Goal: Transaction & Acquisition: Purchase product/service

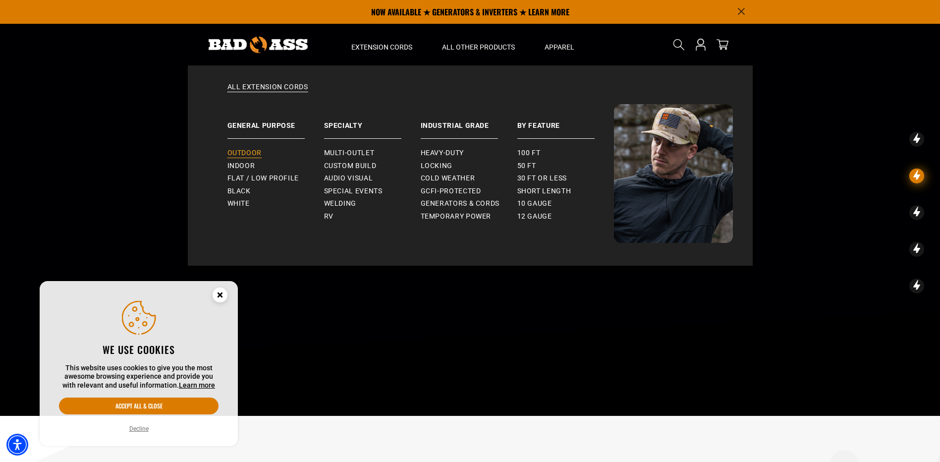
click at [254, 153] on span "Outdoor" at bounding box center [244, 153] width 34 height 9
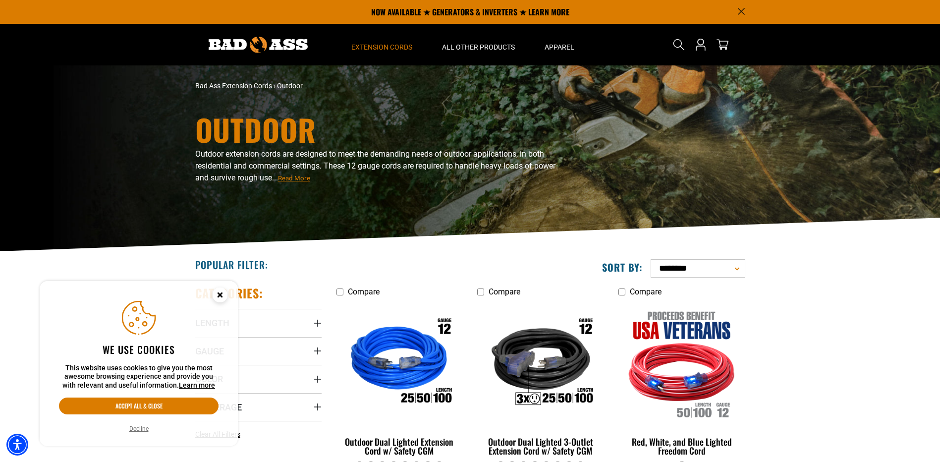
click at [220, 296] on circle "Close this option" at bounding box center [220, 294] width 15 height 15
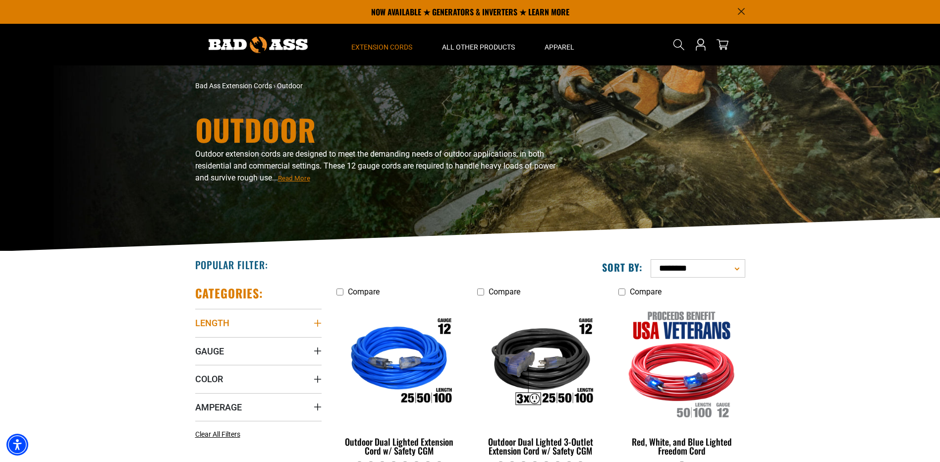
click at [320, 322] on icon "Length" at bounding box center [318, 323] width 8 height 8
click at [264, 344] on icon at bounding box center [262, 343] width 8 height 13
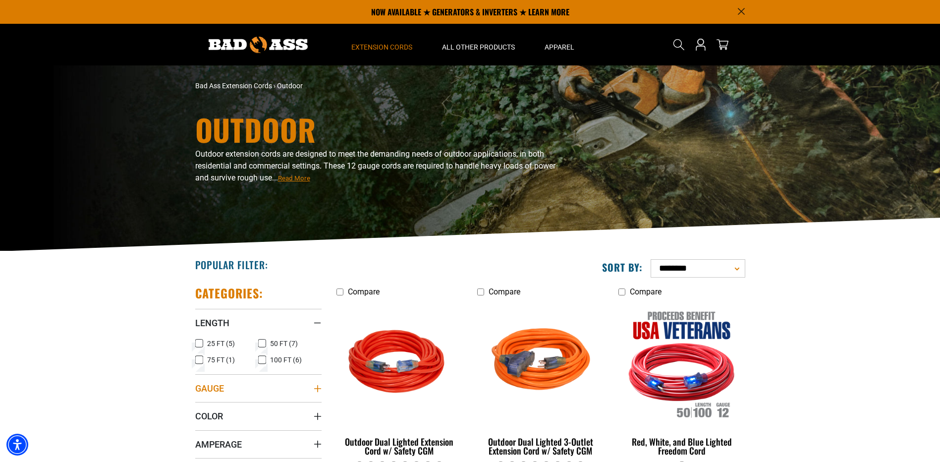
click at [320, 390] on icon "Gauge" at bounding box center [318, 388] width 8 height 8
click at [203, 424] on icon at bounding box center [199, 425] width 8 height 13
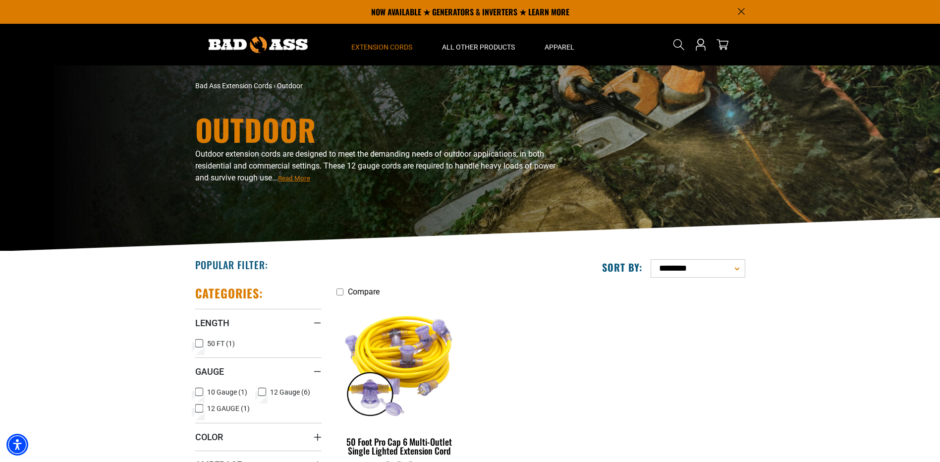
click at [265, 392] on icon at bounding box center [262, 391] width 8 height 13
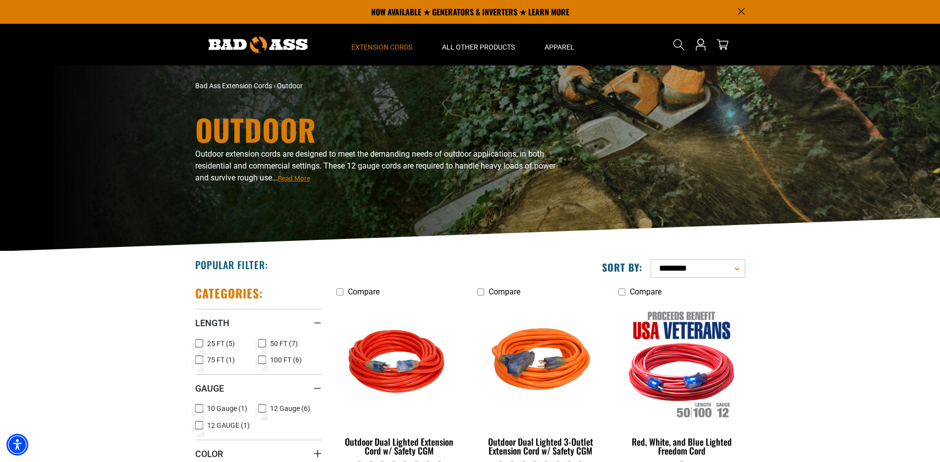
click at [200, 423] on icon at bounding box center [199, 425] width 6 height 5
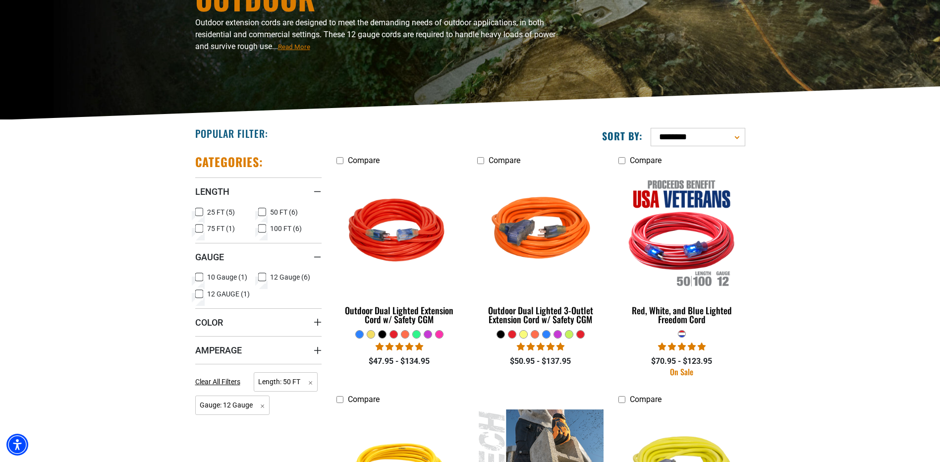
scroll to position [134, 0]
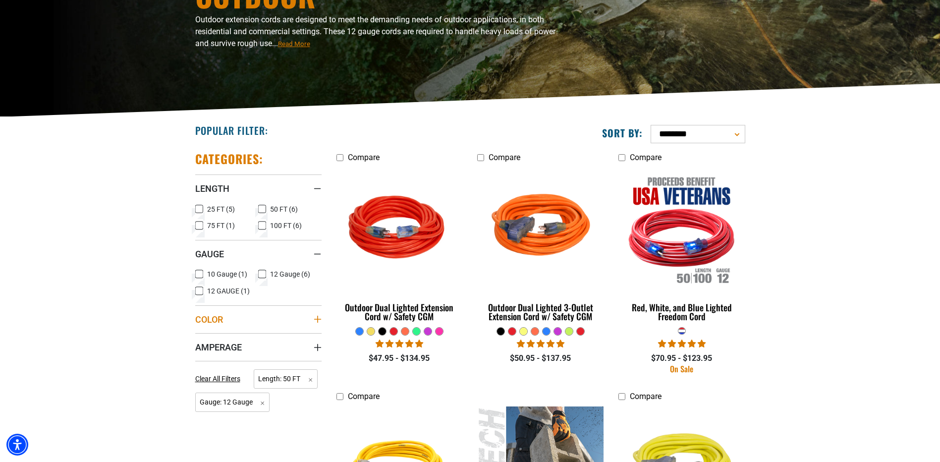
click at [318, 320] on icon "Color" at bounding box center [318, 319] width 8 height 8
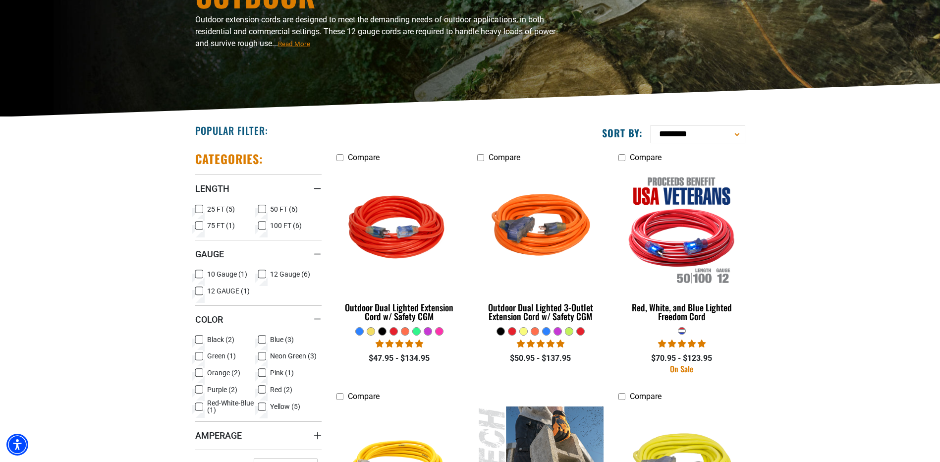
click at [263, 356] on icon at bounding box center [262, 356] width 8 height 13
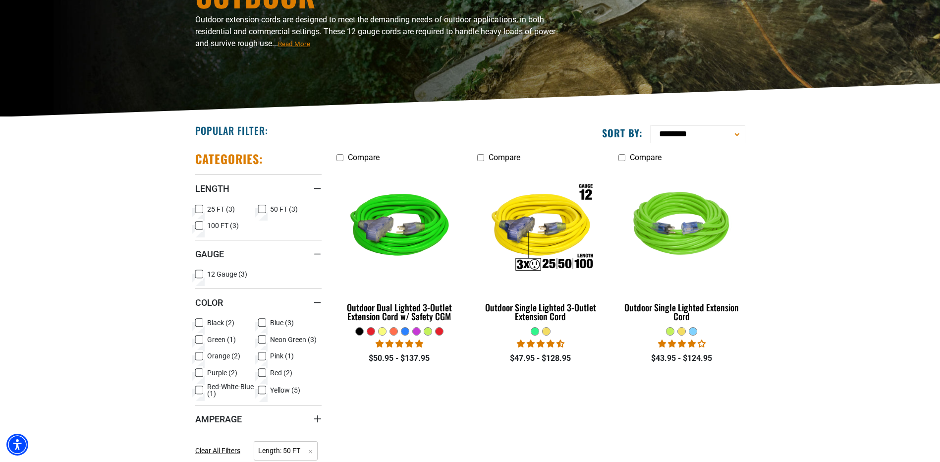
click at [199, 340] on icon at bounding box center [199, 339] width 8 height 13
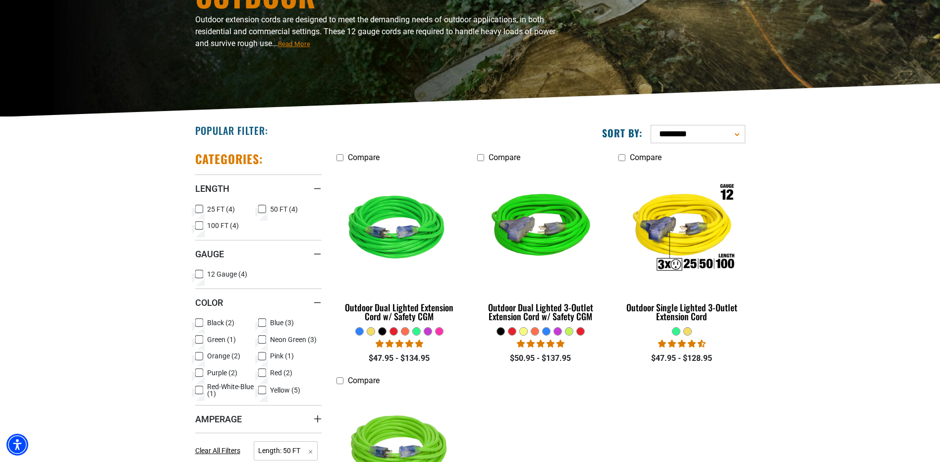
click at [415, 331] on div at bounding box center [416, 330] width 7 height 7
click at [403, 332] on div at bounding box center [404, 330] width 7 height 7
click at [404, 330] on div at bounding box center [404, 330] width 7 height 7
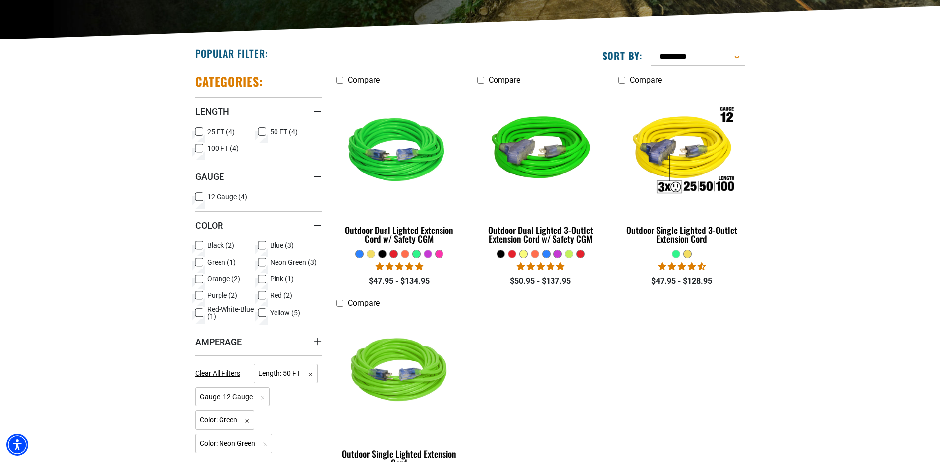
scroll to position [251, 0]
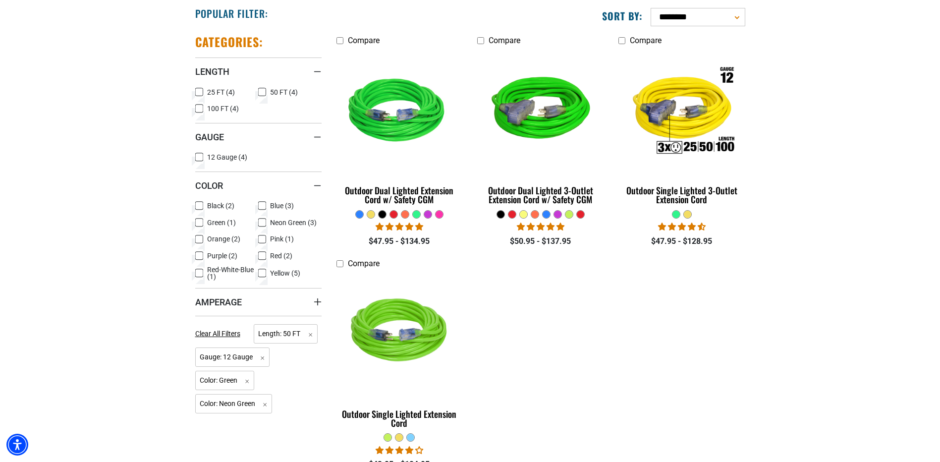
click at [199, 255] on icon at bounding box center [199, 255] width 8 height 13
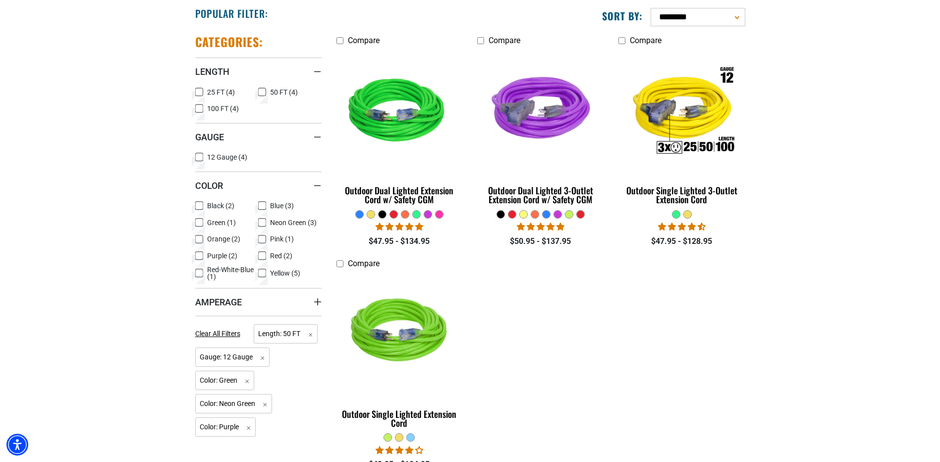
click at [199, 221] on icon at bounding box center [199, 222] width 6 height 5
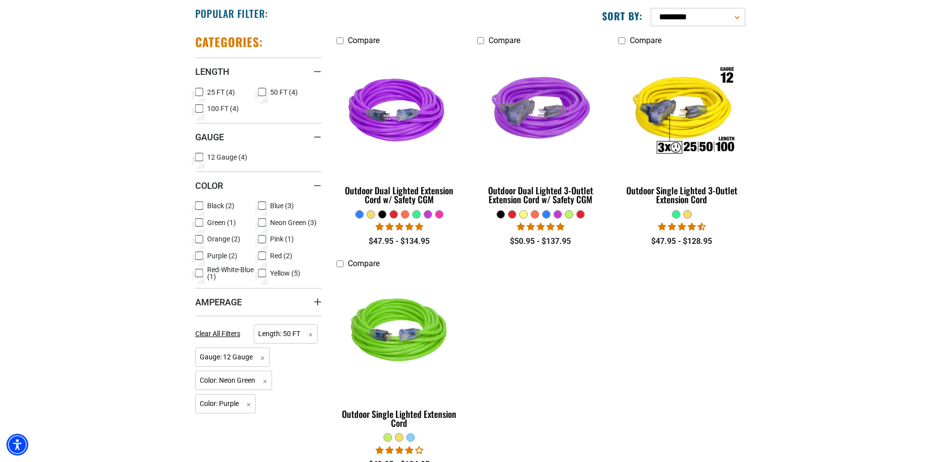
click at [202, 256] on rect at bounding box center [199, 256] width 8 height 8
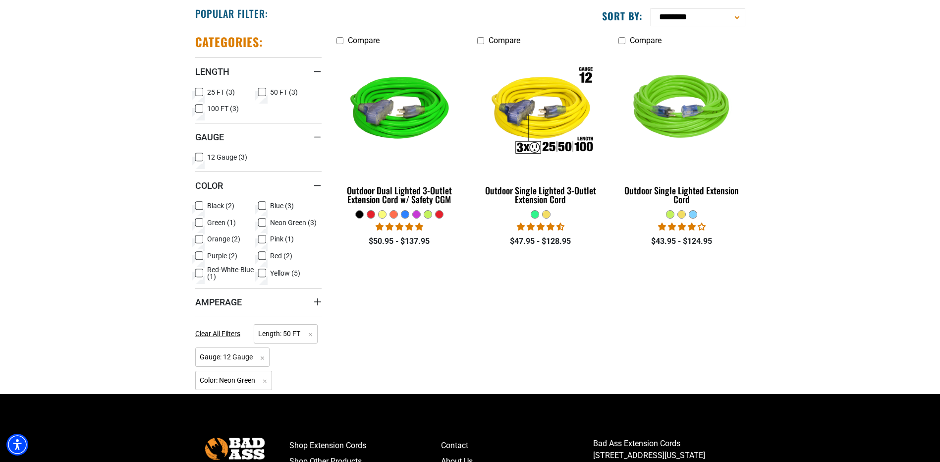
click at [200, 239] on icon at bounding box center [199, 239] width 8 height 13
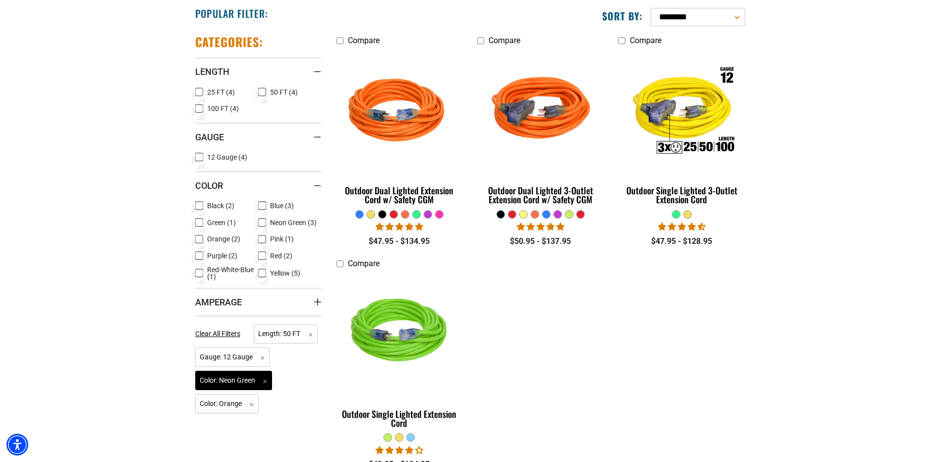
click at [255, 383] on span "Color: Neon Green Remove filter" at bounding box center [233, 380] width 77 height 19
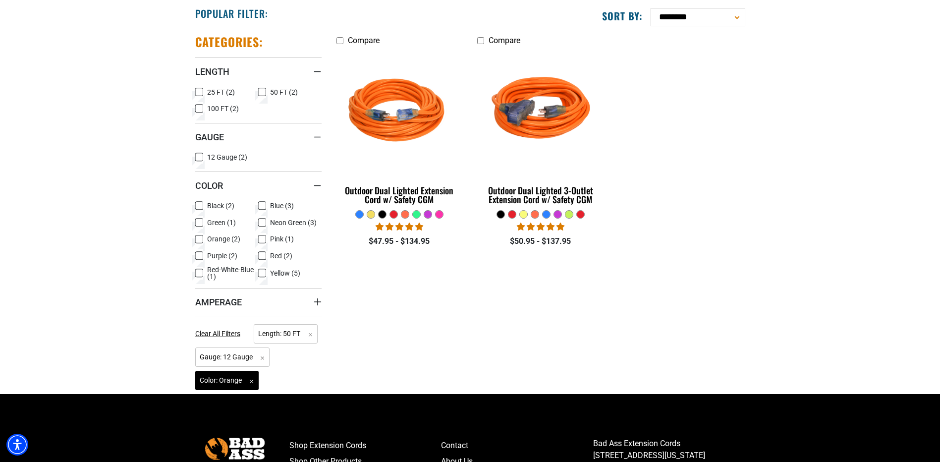
click at [252, 379] on span "Color: Orange Remove filter" at bounding box center [227, 380] width 64 height 19
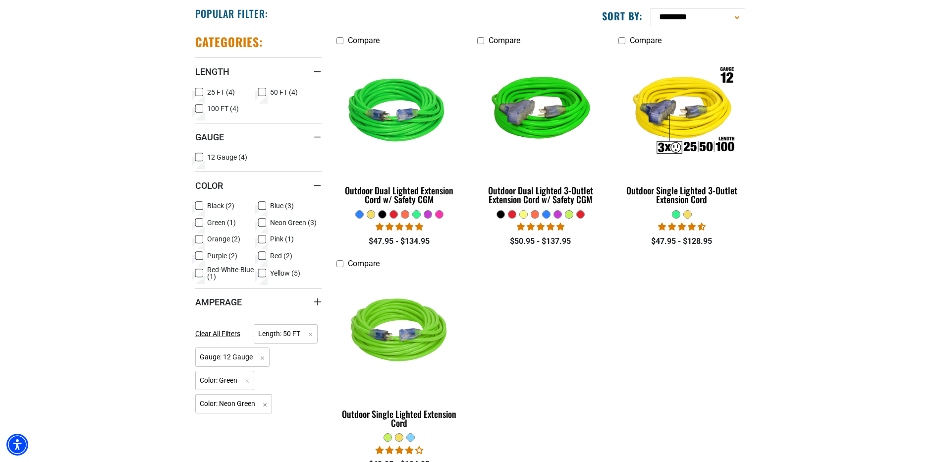
scroll to position [134, 0]
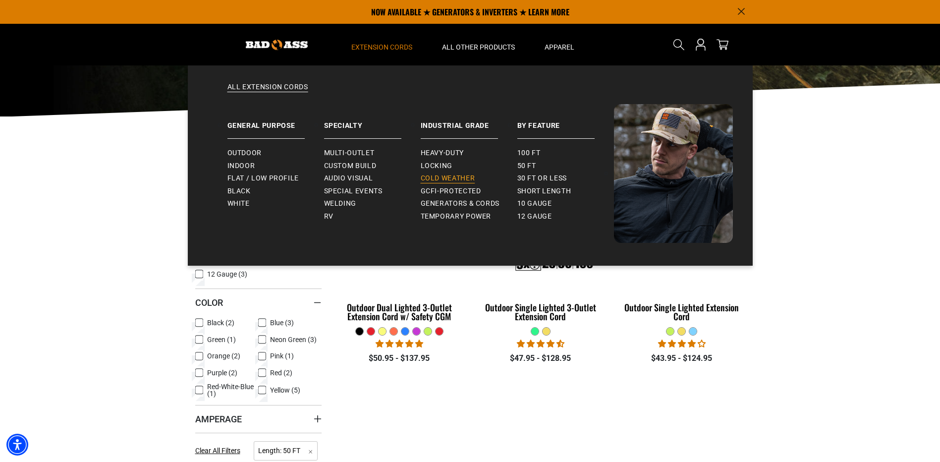
click at [444, 175] on span "Cold Weather" at bounding box center [448, 178] width 54 height 9
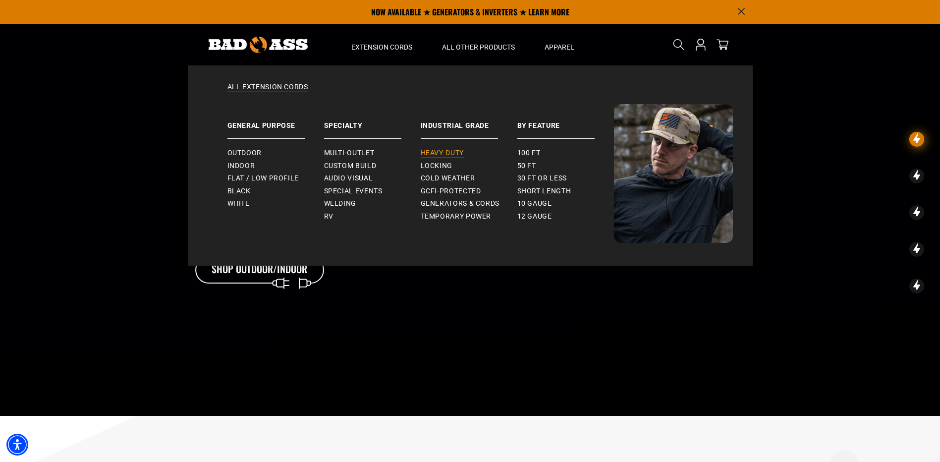
click at [452, 152] on span "Heavy-Duty" at bounding box center [442, 153] width 43 height 9
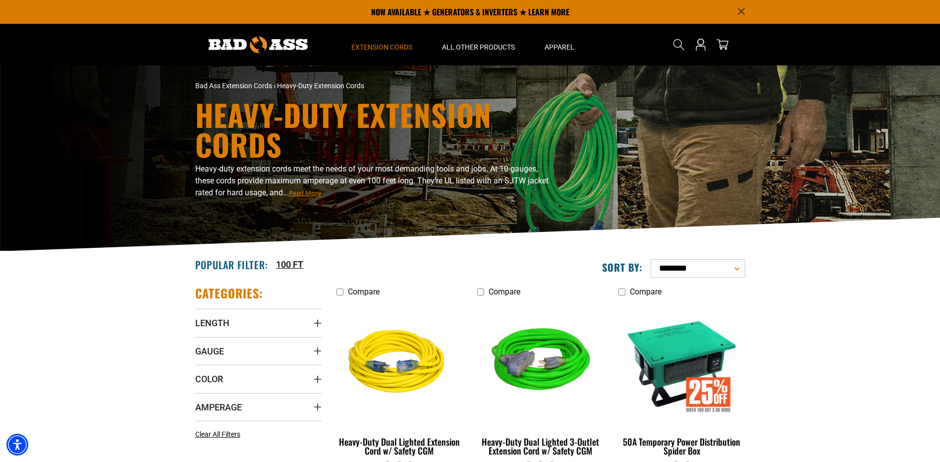
click at [319, 325] on icon "Length" at bounding box center [318, 323] width 8 height 8
click at [263, 343] on icon at bounding box center [262, 343] width 8 height 13
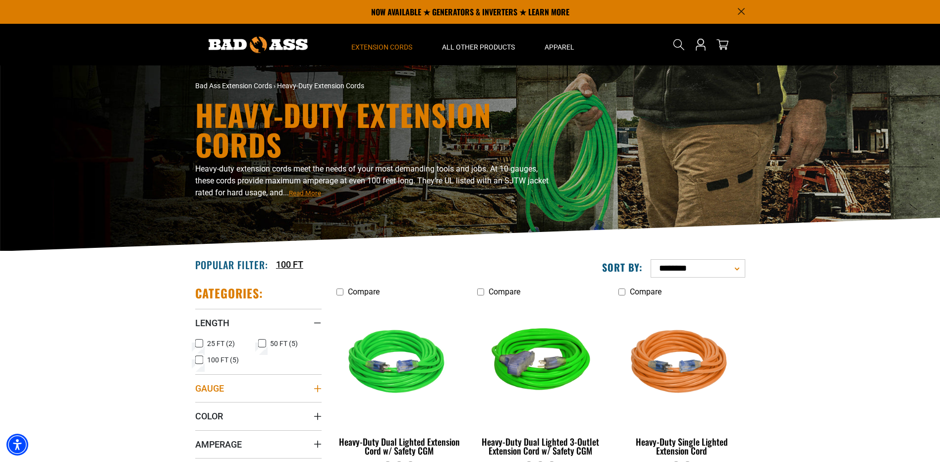
click at [319, 389] on icon "Gauge" at bounding box center [318, 388] width 8 height 8
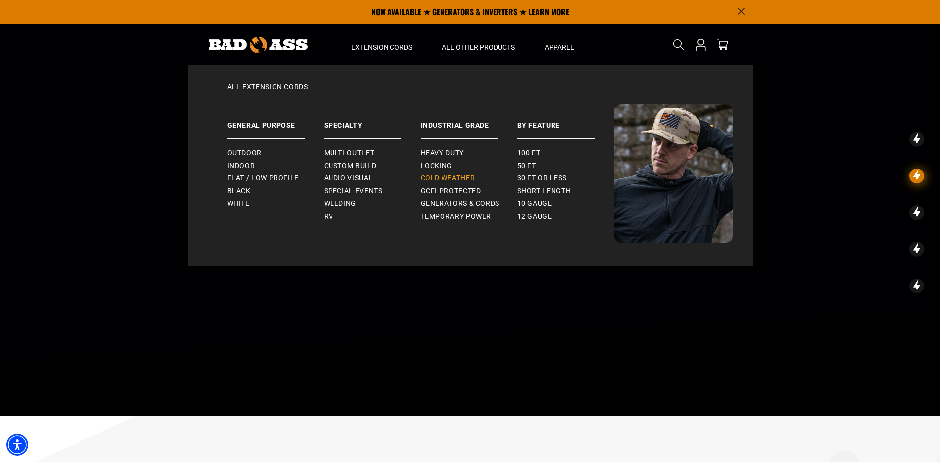
click at [461, 173] on link "Cold Weather" at bounding box center [469, 178] width 97 height 13
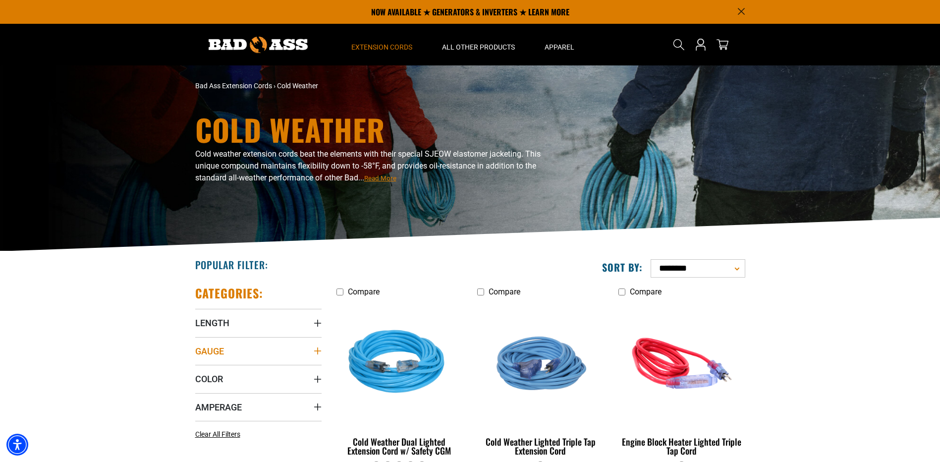
click at [319, 348] on icon "Gauge" at bounding box center [318, 351] width 8 height 8
click at [199, 384] on icon at bounding box center [199, 387] width 8 height 13
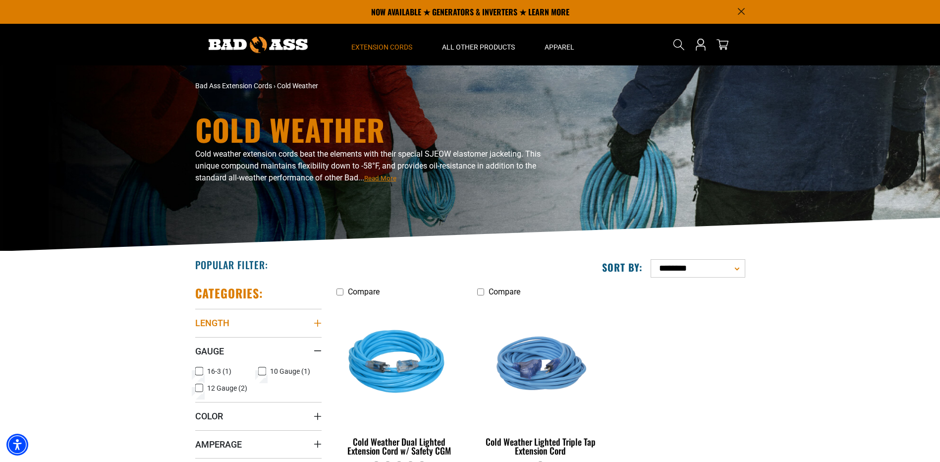
click at [317, 327] on summary "Length" at bounding box center [258, 323] width 126 height 28
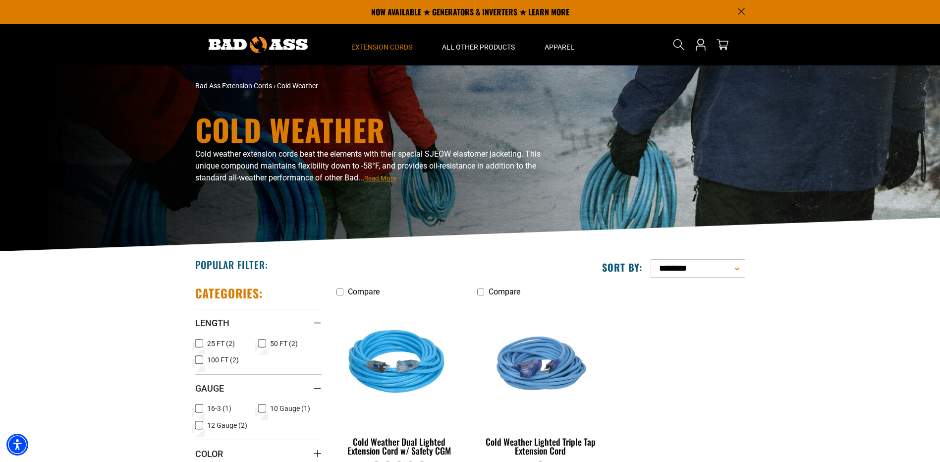
click at [265, 342] on icon at bounding box center [262, 343] width 8 height 13
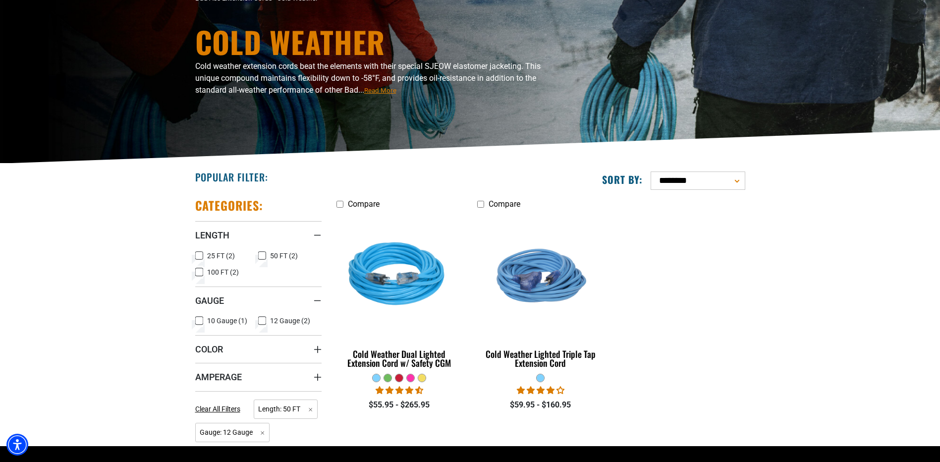
scroll to position [93, 0]
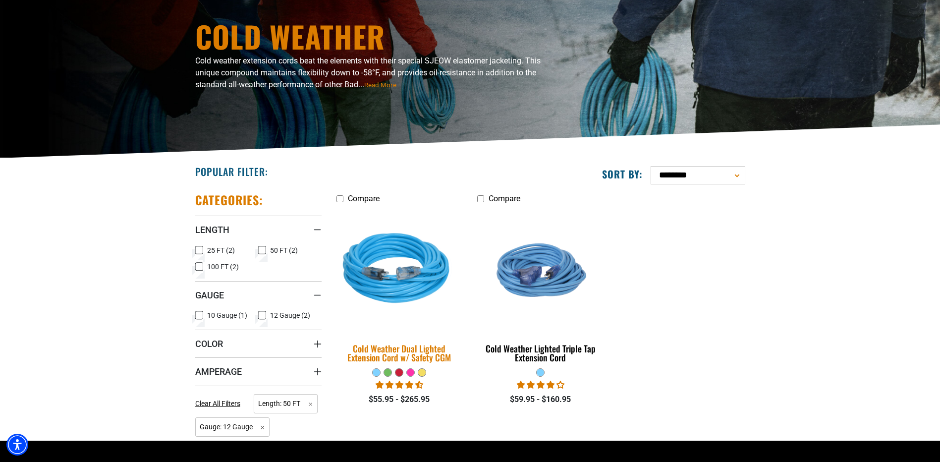
click at [409, 298] on img at bounding box center [399, 270] width 139 height 127
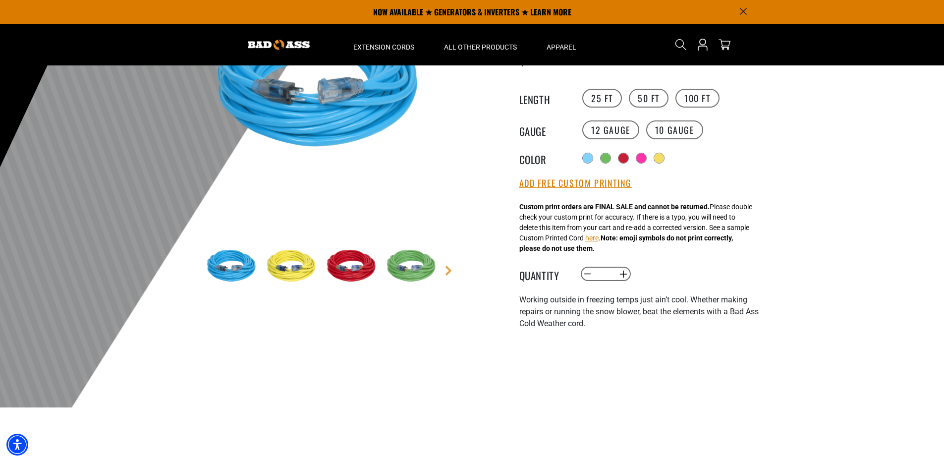
scroll to position [138, 0]
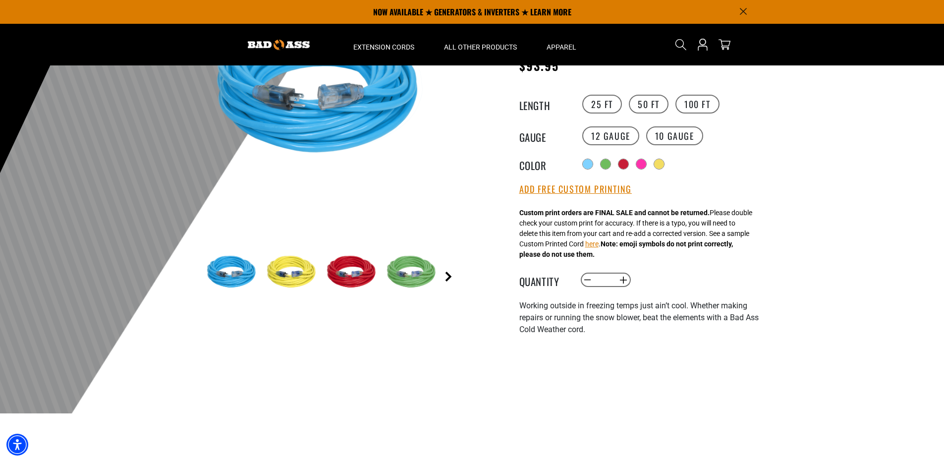
click at [450, 276] on link "Next" at bounding box center [448, 276] width 10 height 10
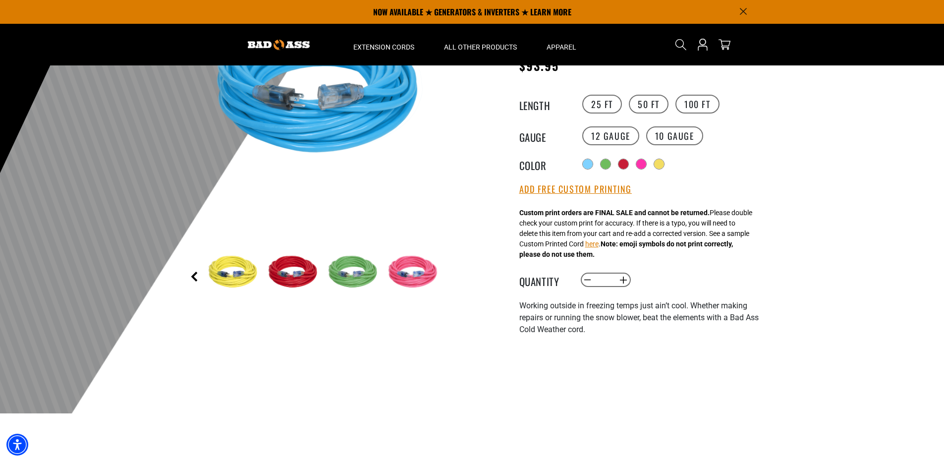
click at [194, 276] on link "Previous" at bounding box center [194, 276] width 10 height 10
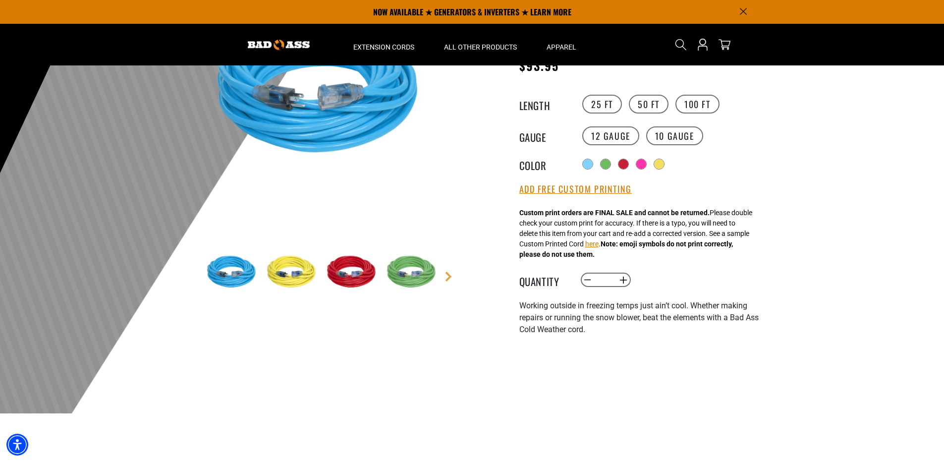
click at [195, 275] on main-product-gallery "1 of 5 Previous Next" at bounding box center [323, 160] width 282 height 383
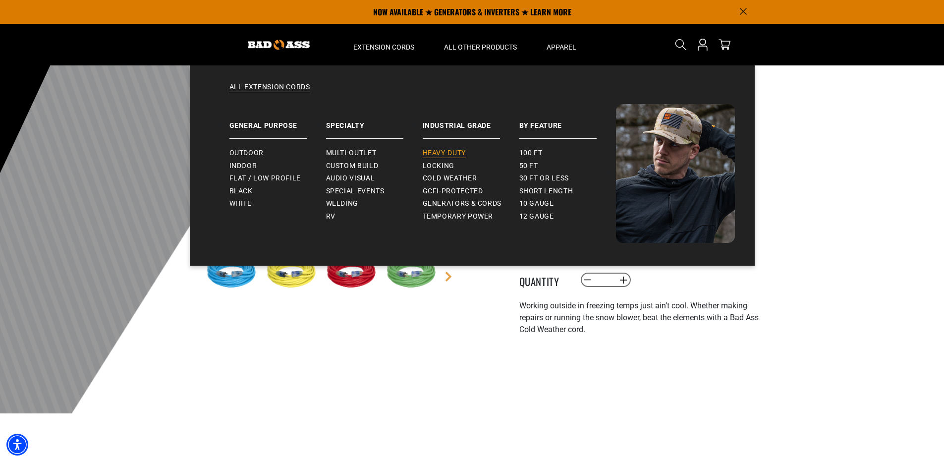
click at [465, 154] on span "Heavy-Duty" at bounding box center [444, 153] width 43 height 9
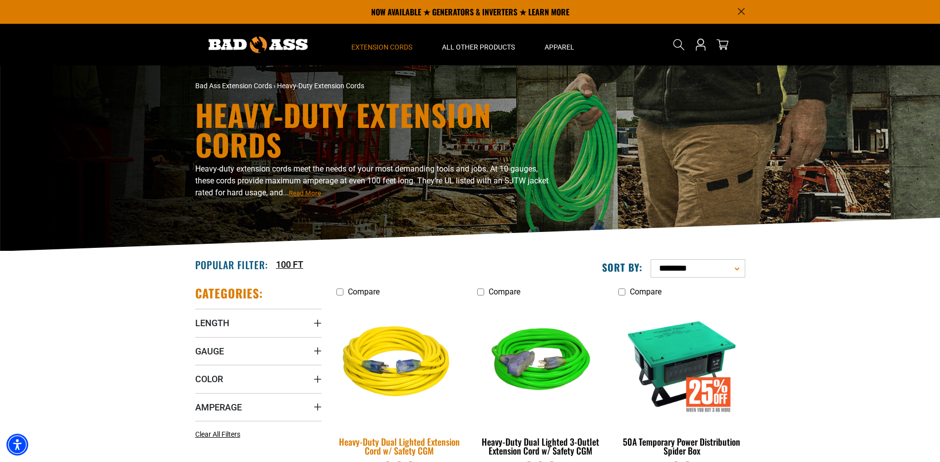
click at [409, 376] on img at bounding box center [399, 363] width 139 height 127
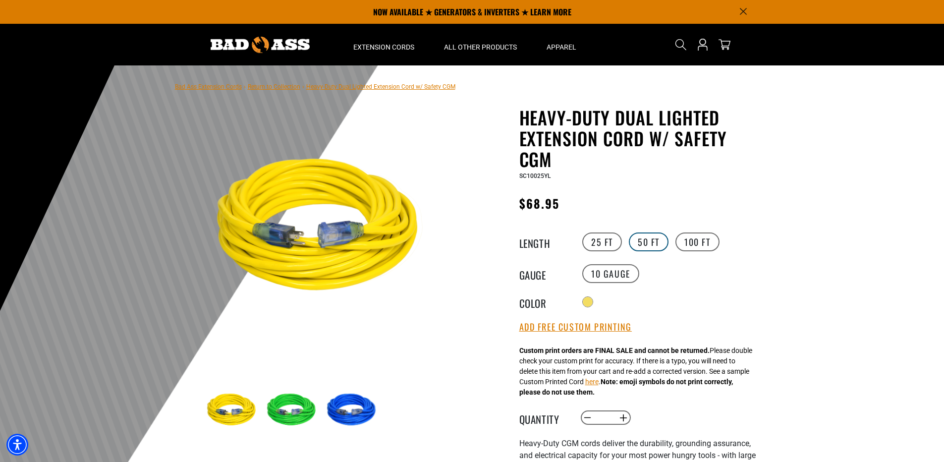
click at [643, 242] on label "50 FT" at bounding box center [649, 241] width 40 height 19
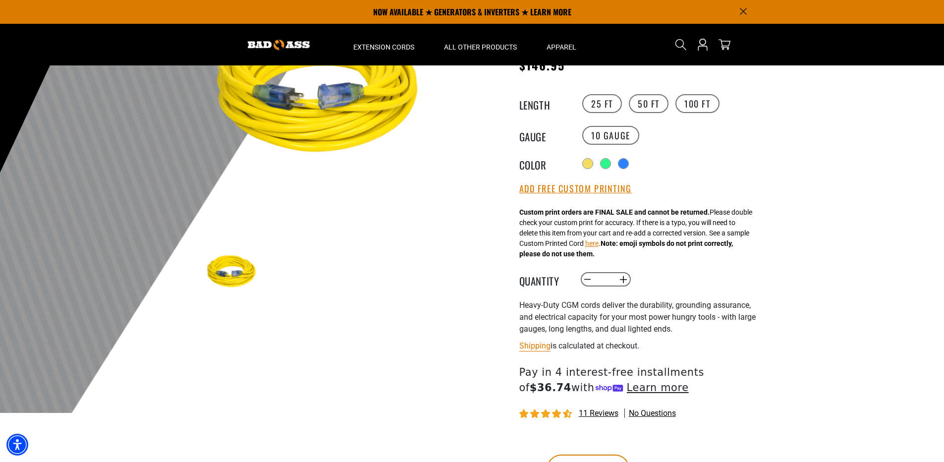
scroll to position [108, 0]
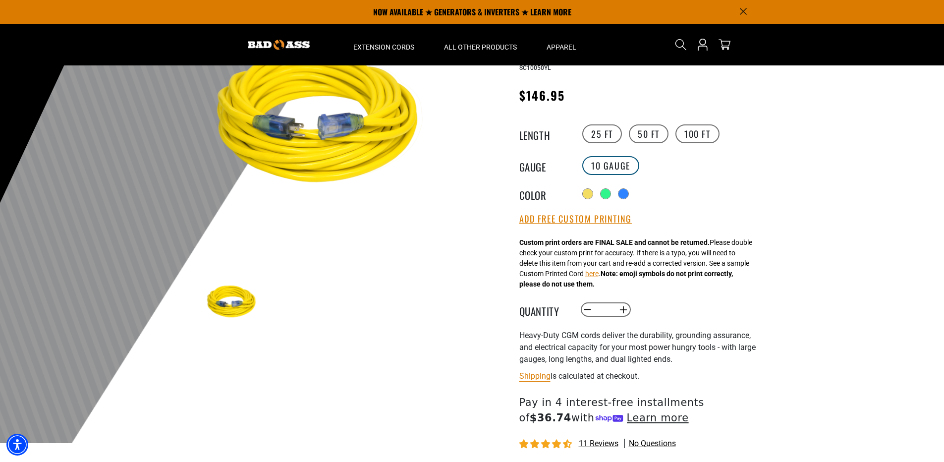
click at [622, 169] on label "10 Gauge" at bounding box center [610, 165] width 57 height 19
click at [664, 182] on variant-radios "Length 25 FT 50 FT 100 FT Gauge 10 Gauge Color" at bounding box center [640, 162] width 243 height 78
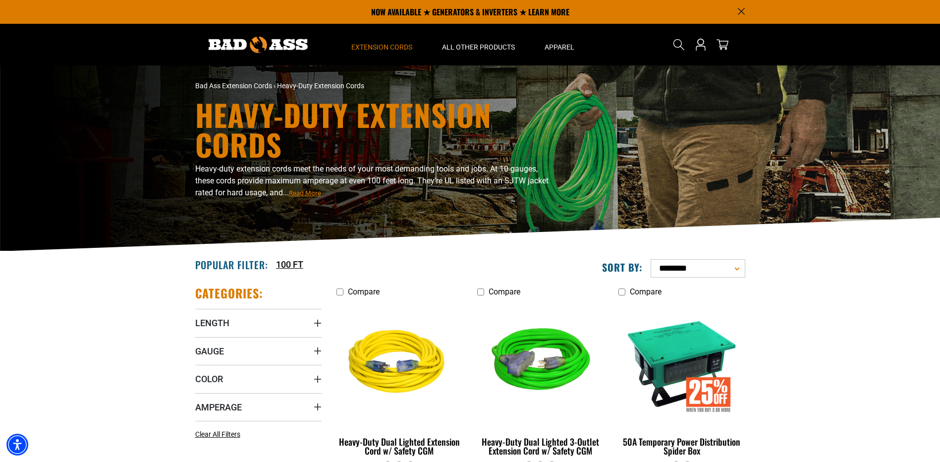
click at [492, 255] on div "**********" at bounding box center [611, 264] width 267 height 26
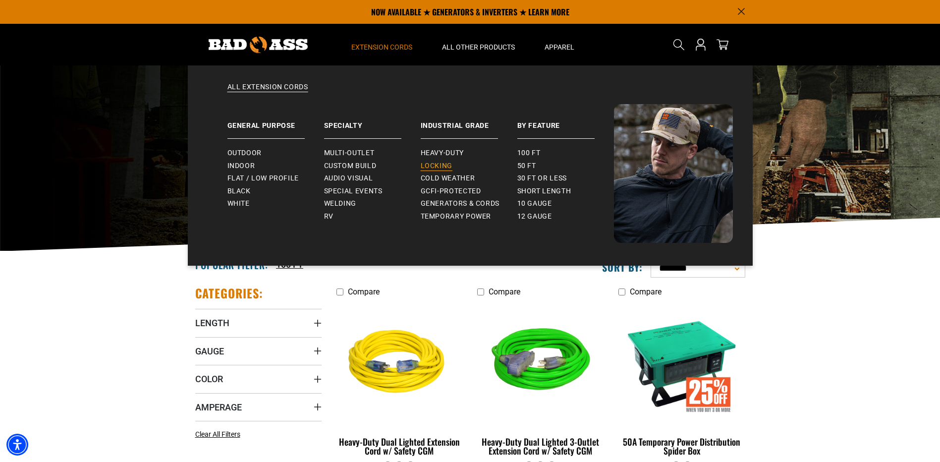
click at [439, 164] on span "Locking" at bounding box center [437, 165] width 32 height 9
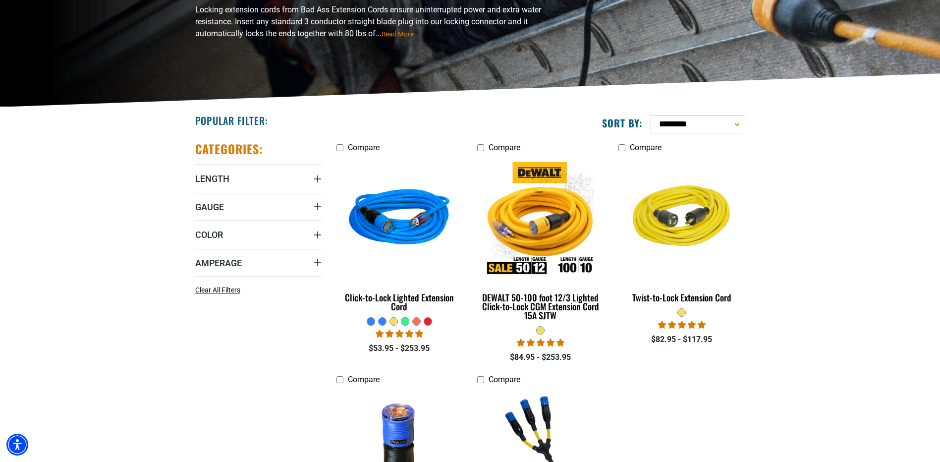
scroll to position [147, 0]
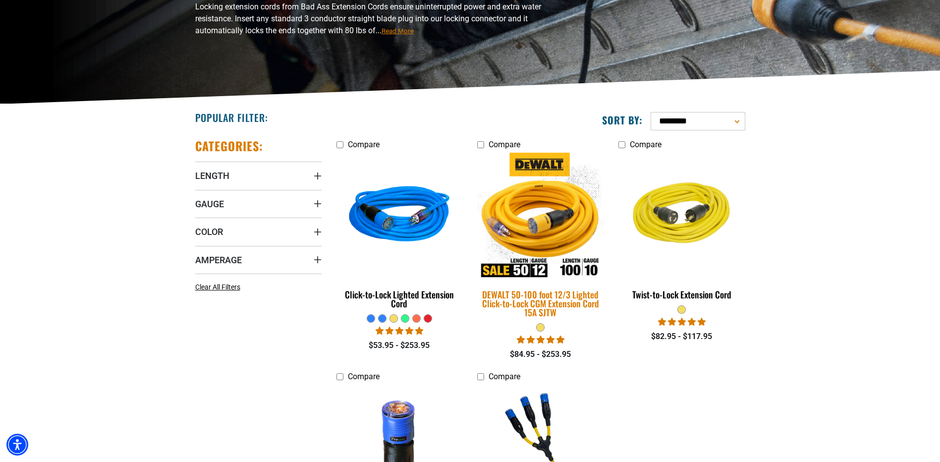
click at [546, 246] on img at bounding box center [540, 216] width 139 height 127
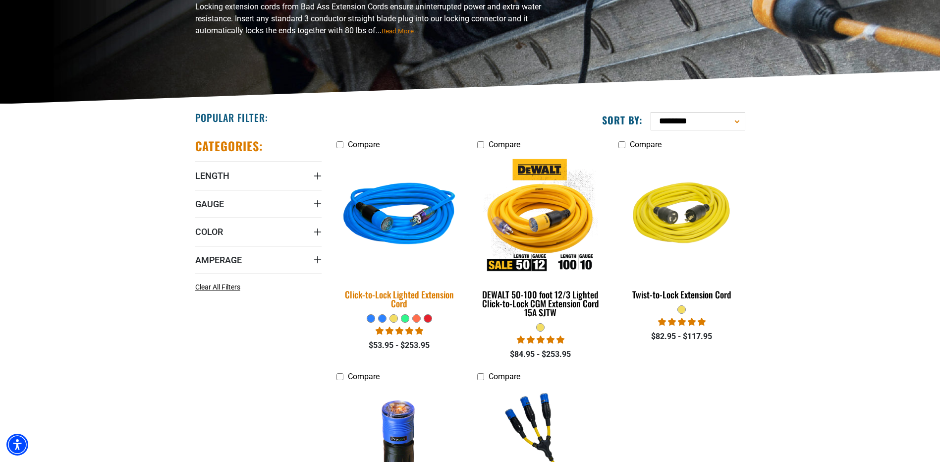
click at [405, 229] on img at bounding box center [399, 216] width 139 height 127
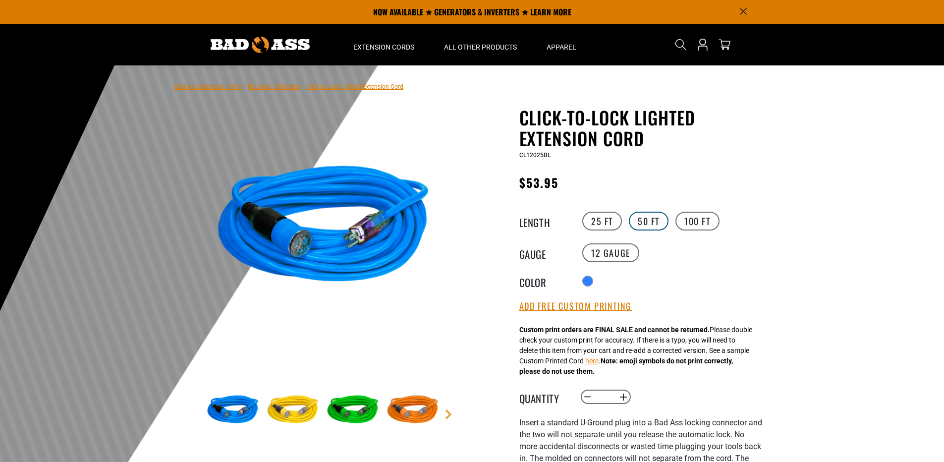
click at [642, 219] on label "50 FT" at bounding box center [649, 221] width 40 height 19
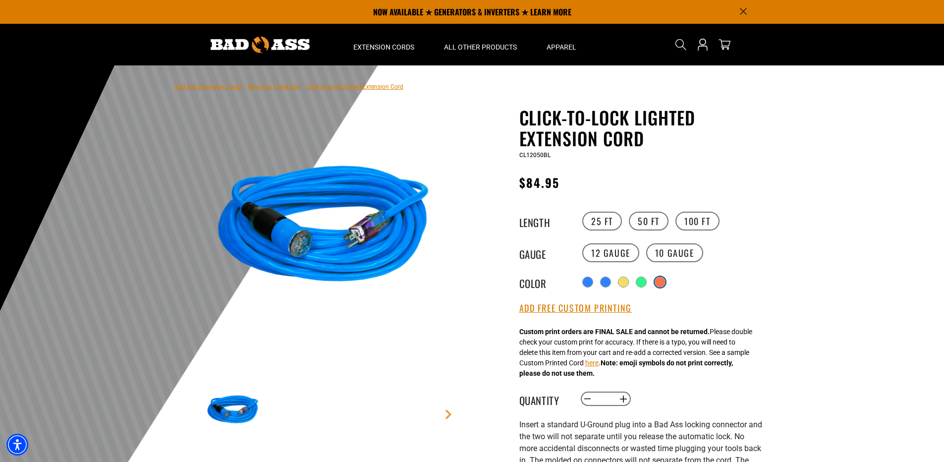
click at [658, 281] on div "products.product.variant_sold_out_or_unavailable" at bounding box center [659, 281] width 11 height 11
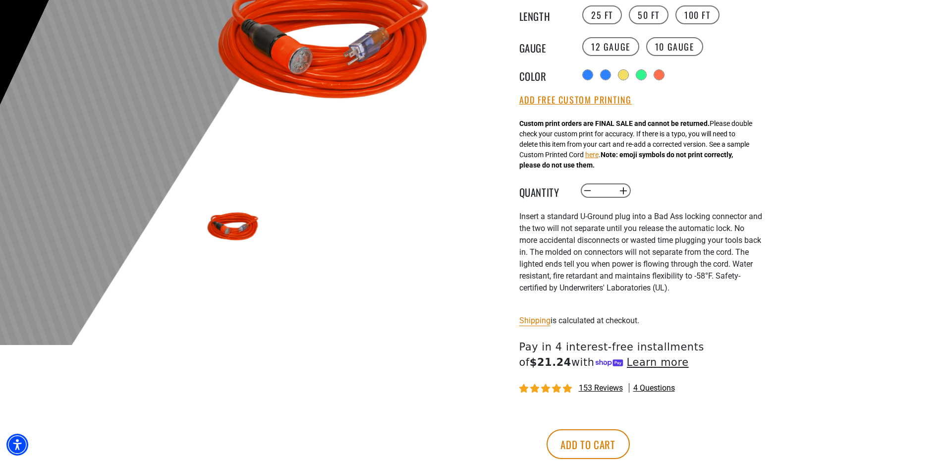
scroll to position [209, 0]
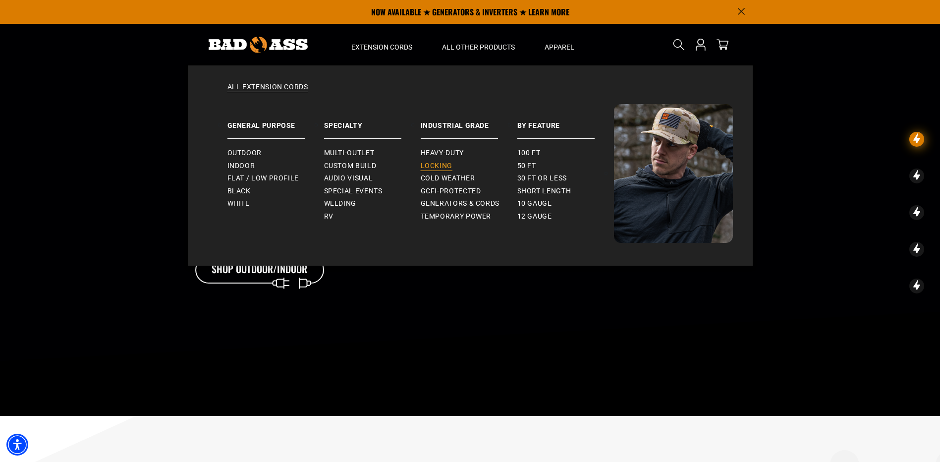
click at [439, 162] on span "Locking" at bounding box center [437, 165] width 32 height 9
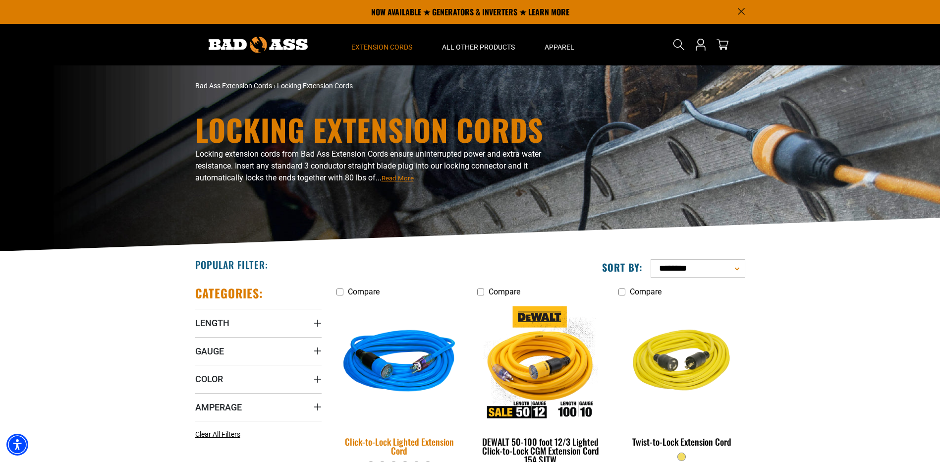
click at [396, 377] on img at bounding box center [399, 363] width 139 height 127
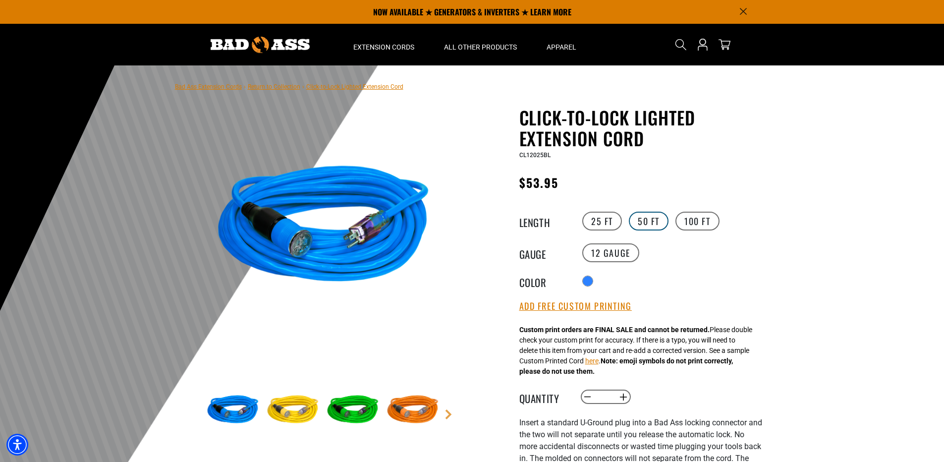
click at [643, 223] on label "50 FT" at bounding box center [649, 221] width 40 height 19
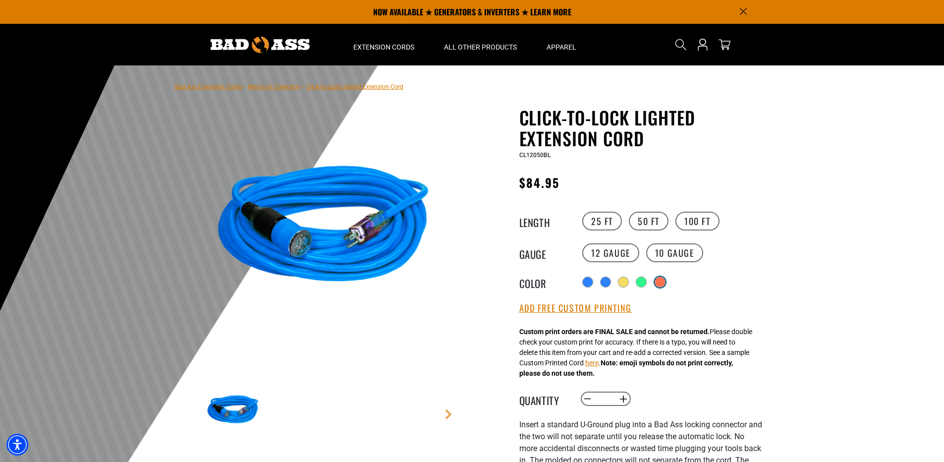
click at [664, 281] on div "products.product.variant_sold_out_or_unavailable" at bounding box center [660, 282] width 10 height 10
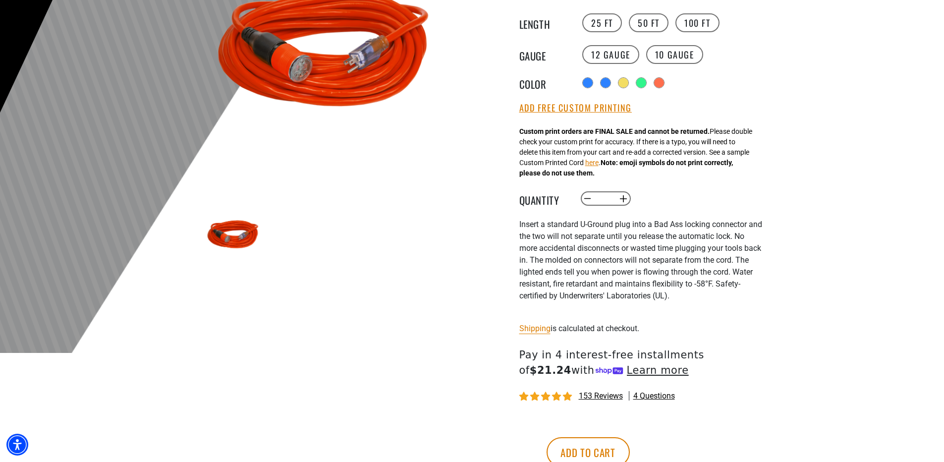
scroll to position [201, 0]
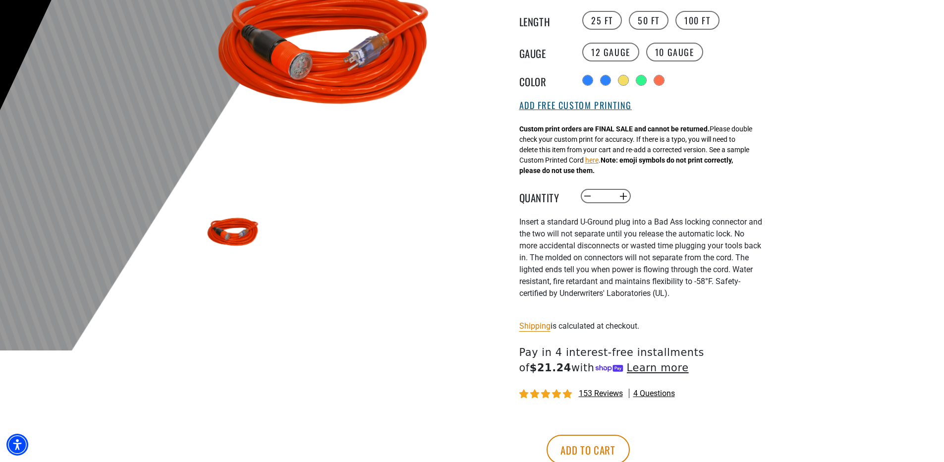
click at [583, 107] on button "Add Free Custom Printing" at bounding box center [575, 105] width 112 height 11
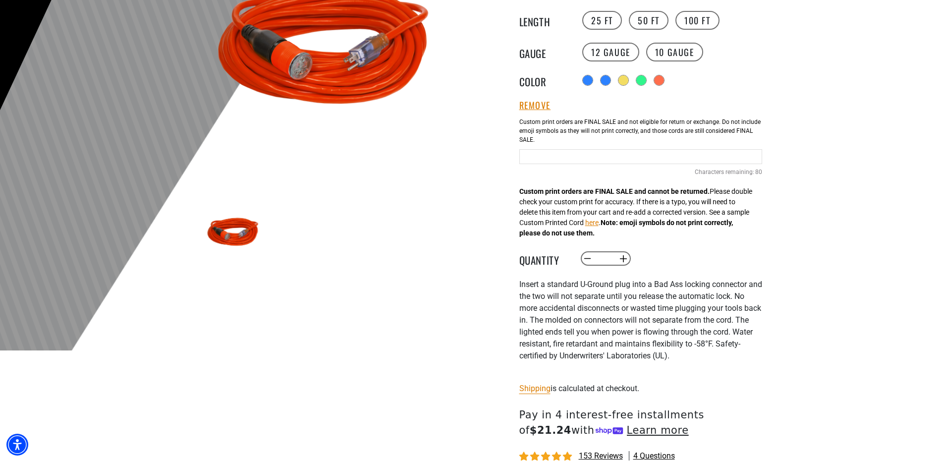
click at [531, 158] on input "text" at bounding box center [640, 156] width 243 height 15
type input "**********"
click at [942, 107] on div at bounding box center [472, 107] width 944 height 485
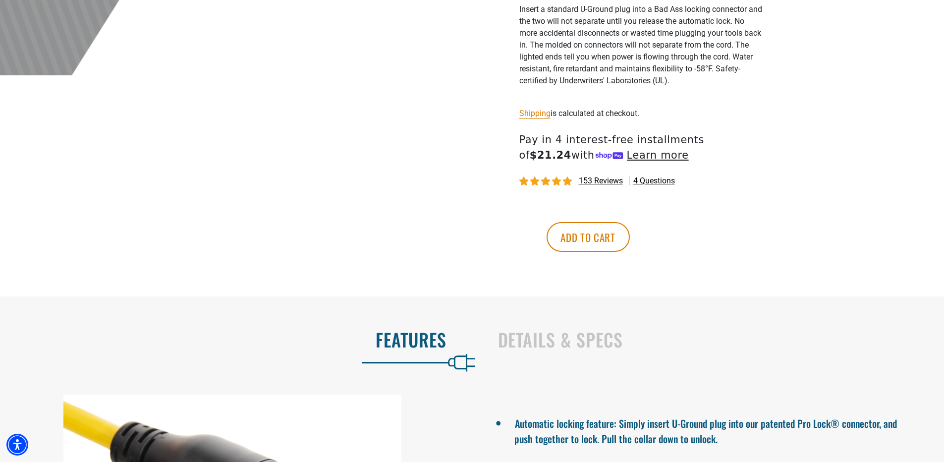
scroll to position [479, 0]
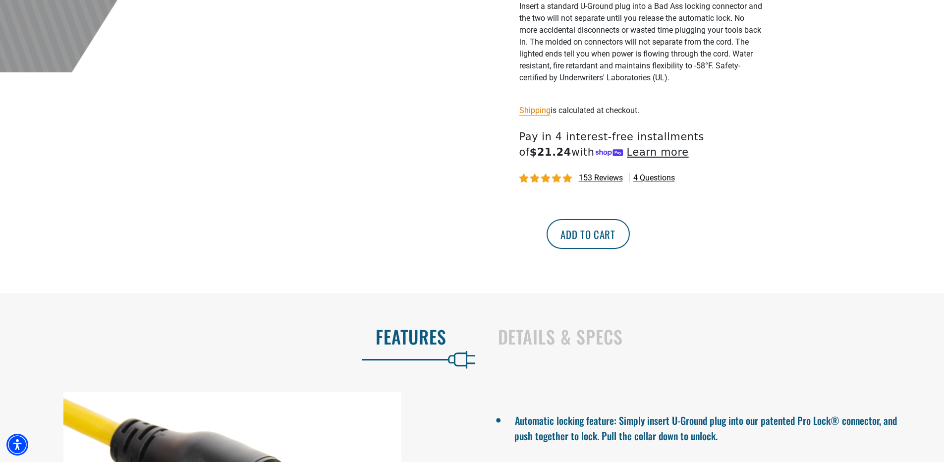
click at [630, 246] on button "Add to cart" at bounding box center [587, 234] width 83 height 30
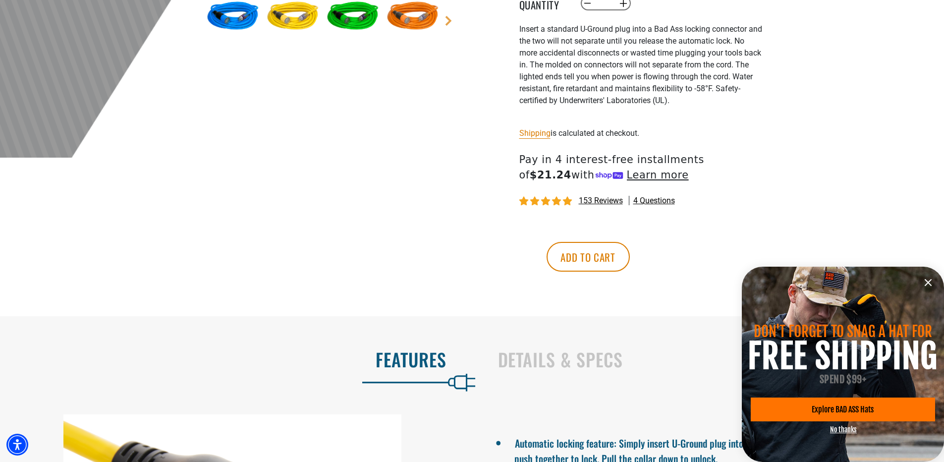
scroll to position [398, 0]
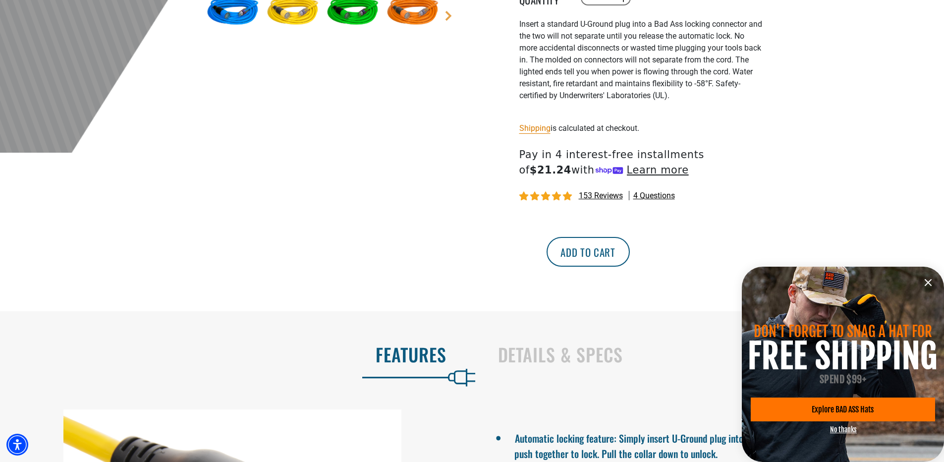
click at [630, 253] on button "Add to cart" at bounding box center [587, 252] width 83 height 30
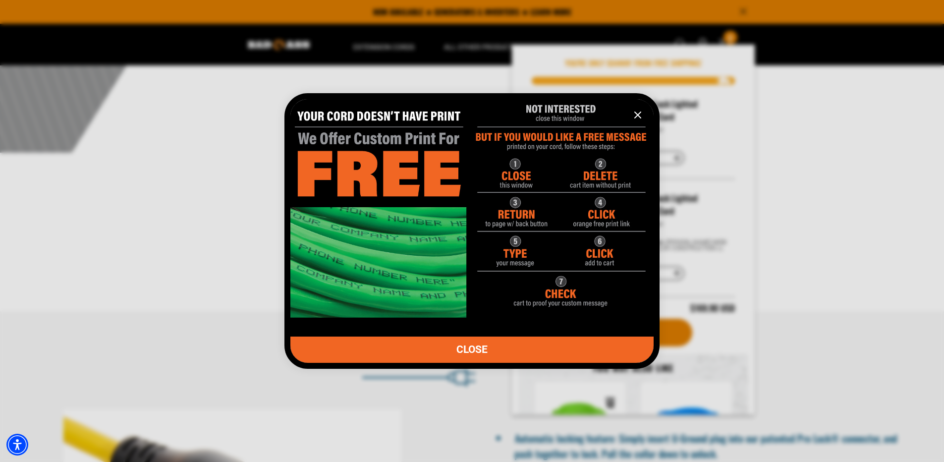
click at [634, 115] on icon "information" at bounding box center [638, 115] width 12 height 12
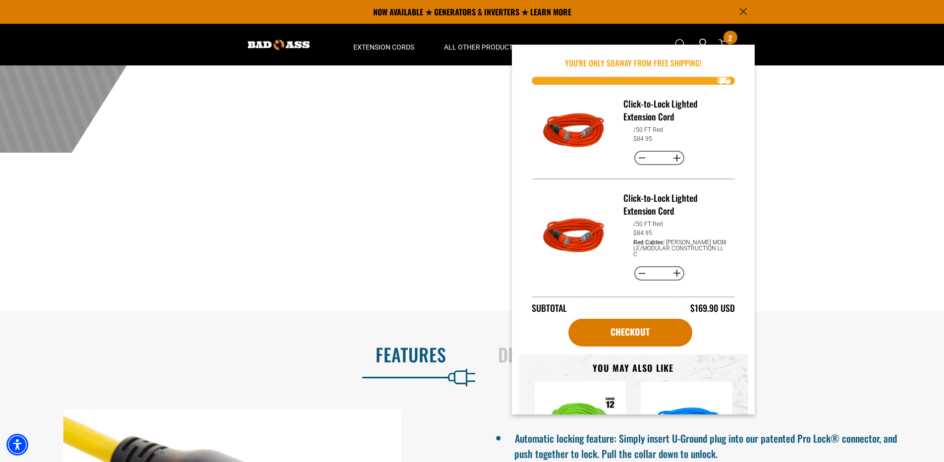
click at [637, 267] on button "Decrease quantity for Click-to-Lock Lighted Extension Cord" at bounding box center [641, 273] width 15 height 17
type input "*"
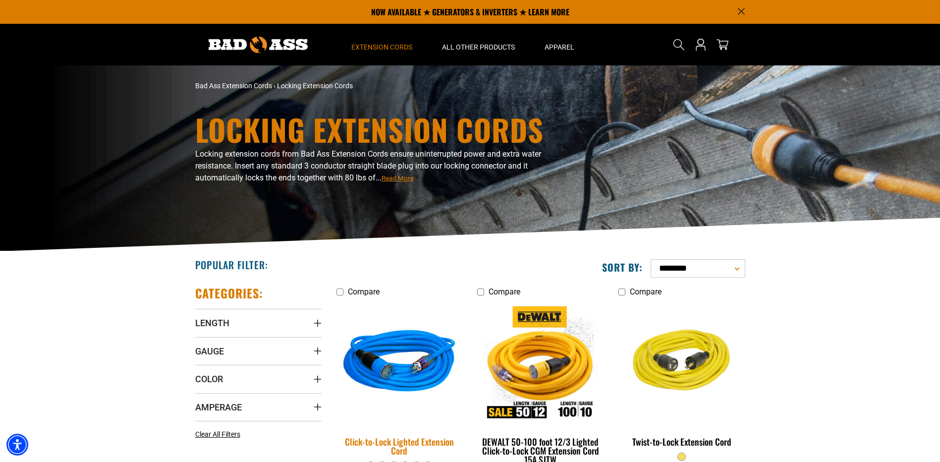
click at [403, 386] on img at bounding box center [399, 363] width 139 height 127
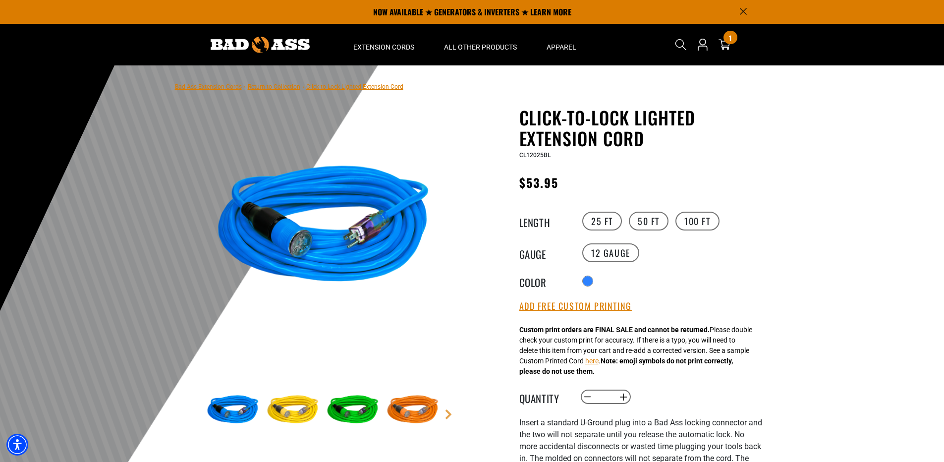
click at [423, 414] on img at bounding box center [412, 409] width 57 height 57
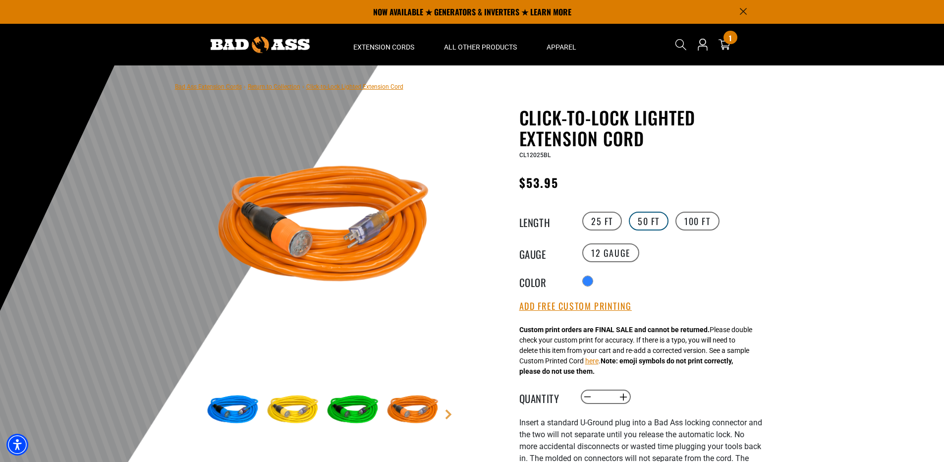
click at [636, 219] on label "50 FT" at bounding box center [649, 221] width 40 height 19
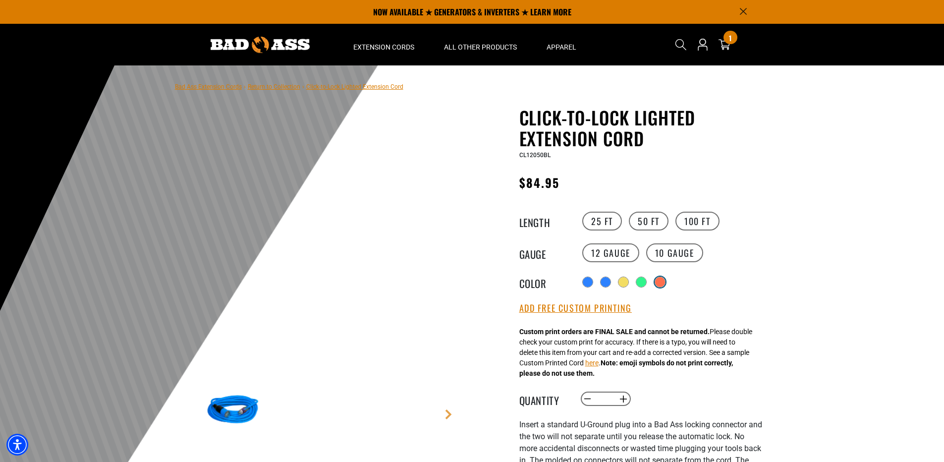
click at [665, 285] on div "products.product.variant_sold_out_or_unavailable" at bounding box center [660, 282] width 10 height 10
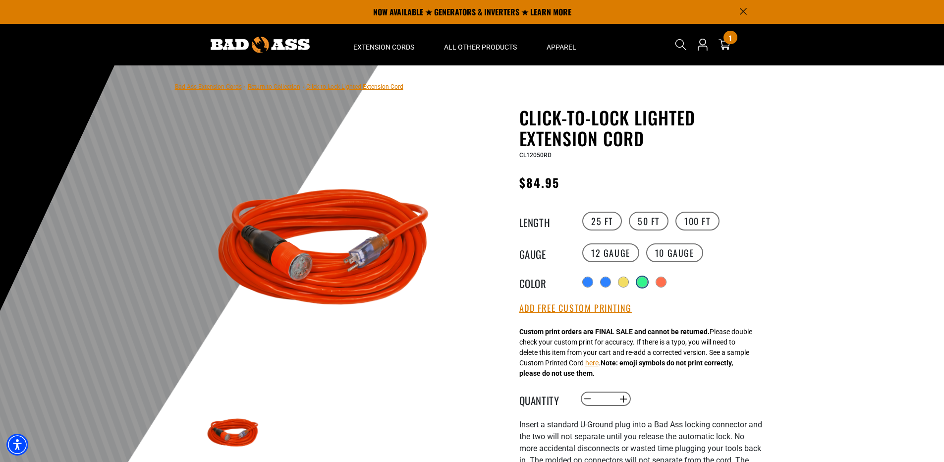
click at [642, 283] on div "products.product.variant_sold_out_or_unavailable" at bounding box center [642, 282] width 10 height 10
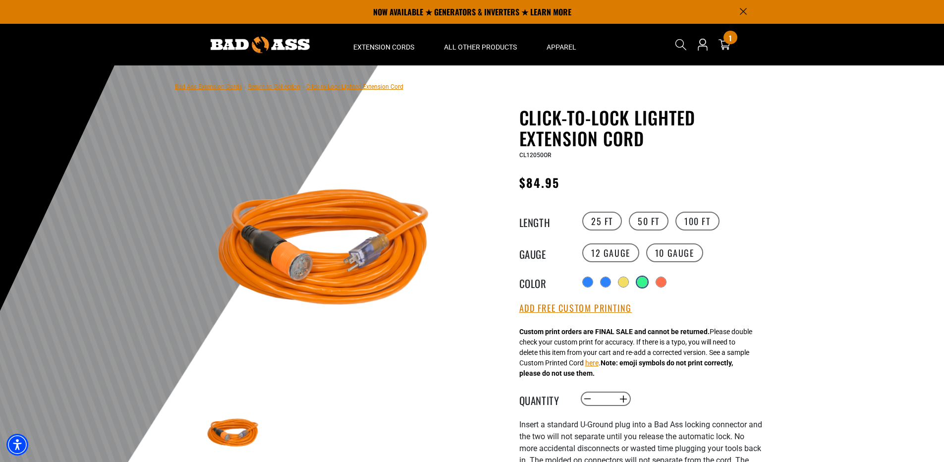
click at [643, 284] on div "products.product.variant_sold_out_or_unavailable" at bounding box center [642, 282] width 10 height 10
click at [444, 366] on div "1 of 1 Previous Next" at bounding box center [323, 251] width 243 height 243
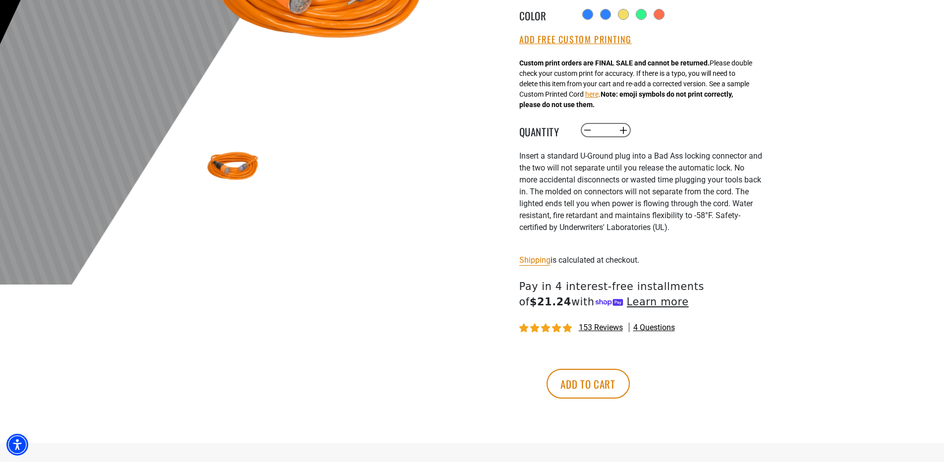
scroll to position [294, 0]
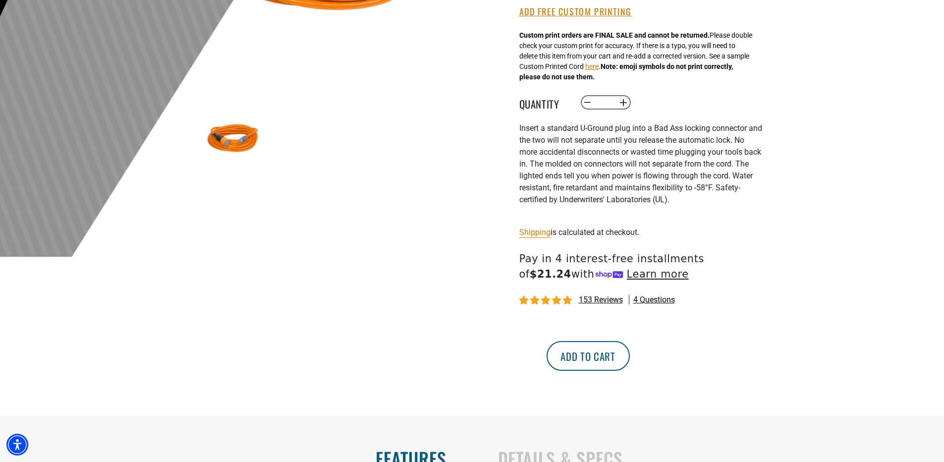
click at [630, 361] on button "Add to cart" at bounding box center [587, 356] width 83 height 30
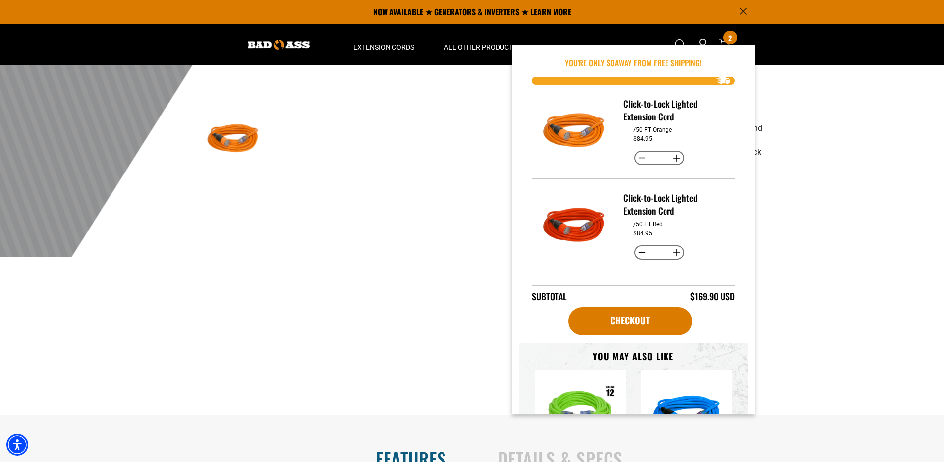
click at [640, 251] on button "Decrease quantity for Click-to-Lock Lighted Extension Cord" at bounding box center [641, 252] width 15 height 17
type input "*"
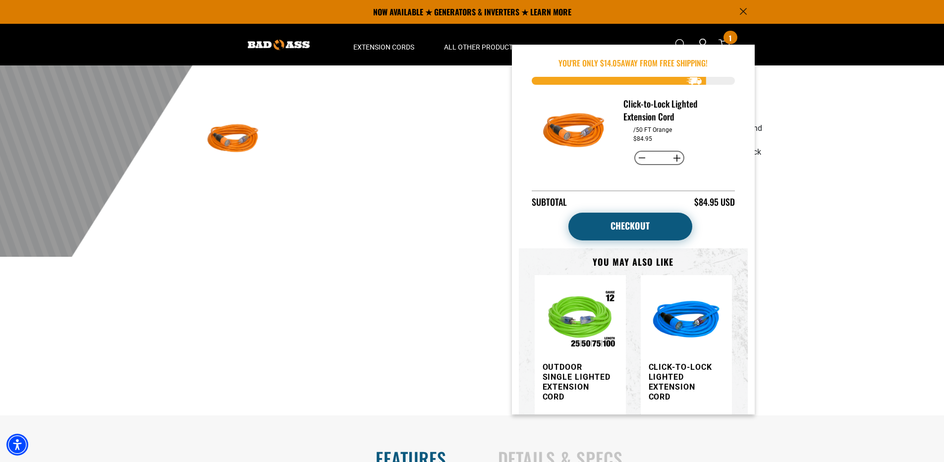
click at [671, 229] on link "Checkout" at bounding box center [630, 227] width 124 height 28
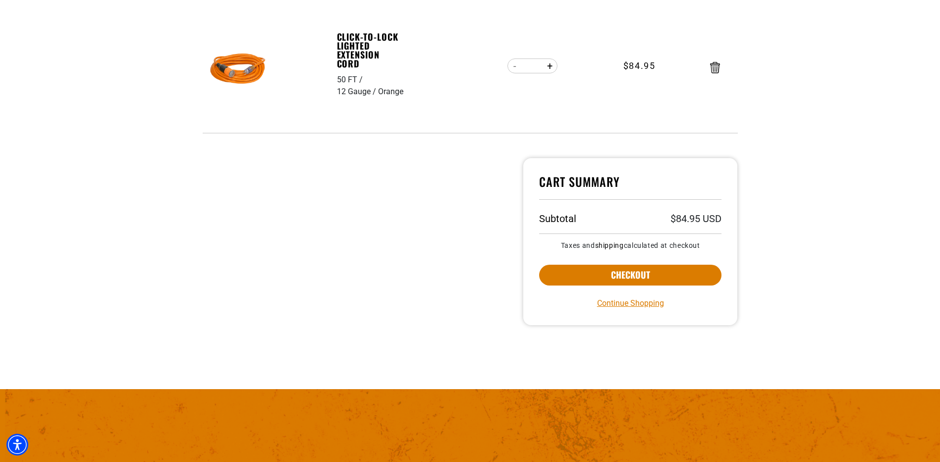
scroll to position [213, 0]
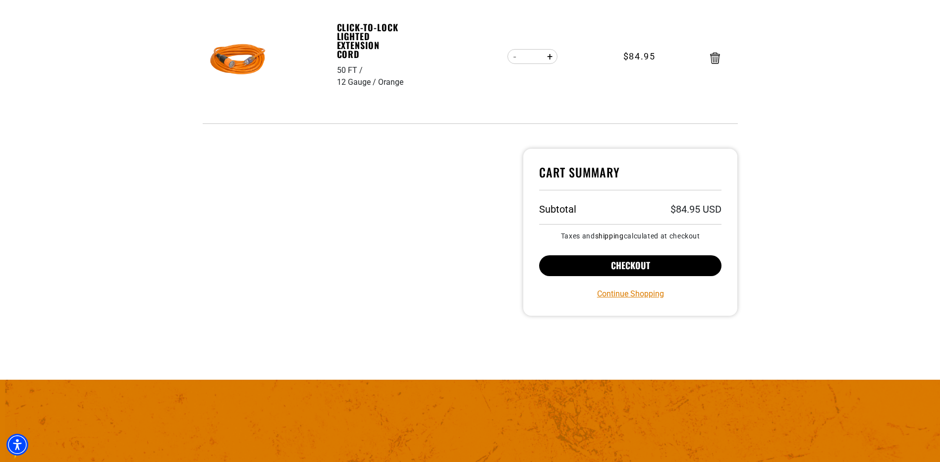
click at [648, 262] on button "Checkout" at bounding box center [630, 265] width 183 height 21
